Goal: Check status

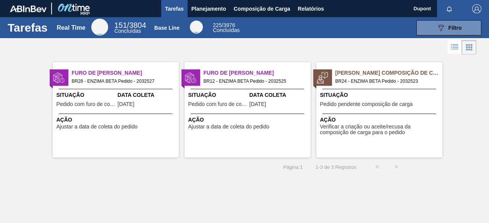
click at [402, 128] on span "Verificar a criação ou aceite/recusa da composição de carga para o pedido" at bounding box center [380, 130] width 120 height 12
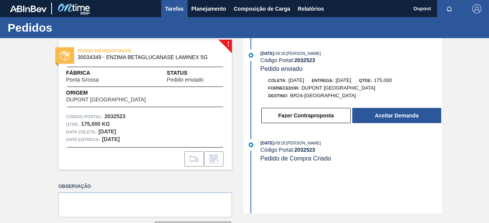
click at [178, 8] on span "Tarefas" at bounding box center [174, 8] width 19 height 9
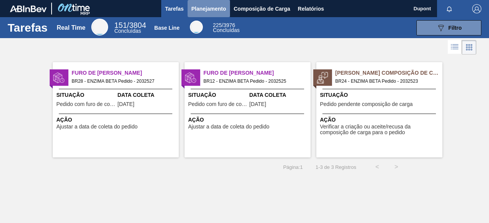
click at [211, 8] on span "Planejamento" at bounding box center [208, 8] width 35 height 9
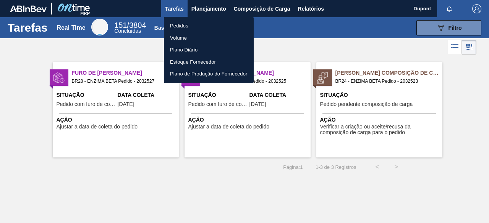
click at [258, 8] on div at bounding box center [244, 111] width 489 height 223
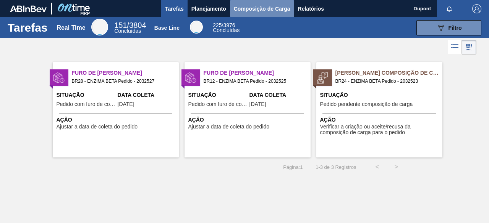
click at [258, 8] on span "Composição de Carga" at bounding box center [262, 8] width 56 height 9
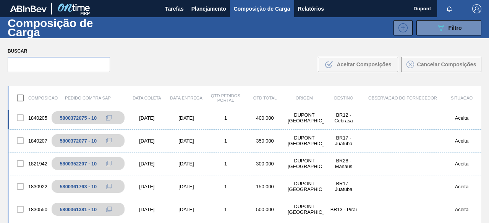
scroll to position [38, 0]
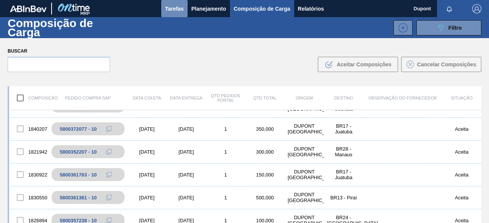
click at [176, 10] on span "Tarefas" at bounding box center [174, 8] width 19 height 9
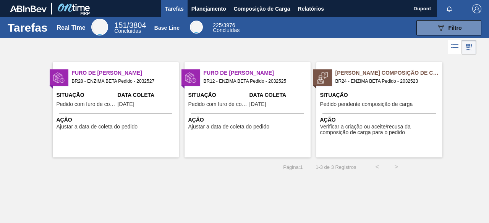
click at [343, 124] on span "Verificar a criação ou aceite/recusa da composição de carga para o pedido" at bounding box center [380, 130] width 120 height 12
